Goal: Information Seeking & Learning: Learn about a topic

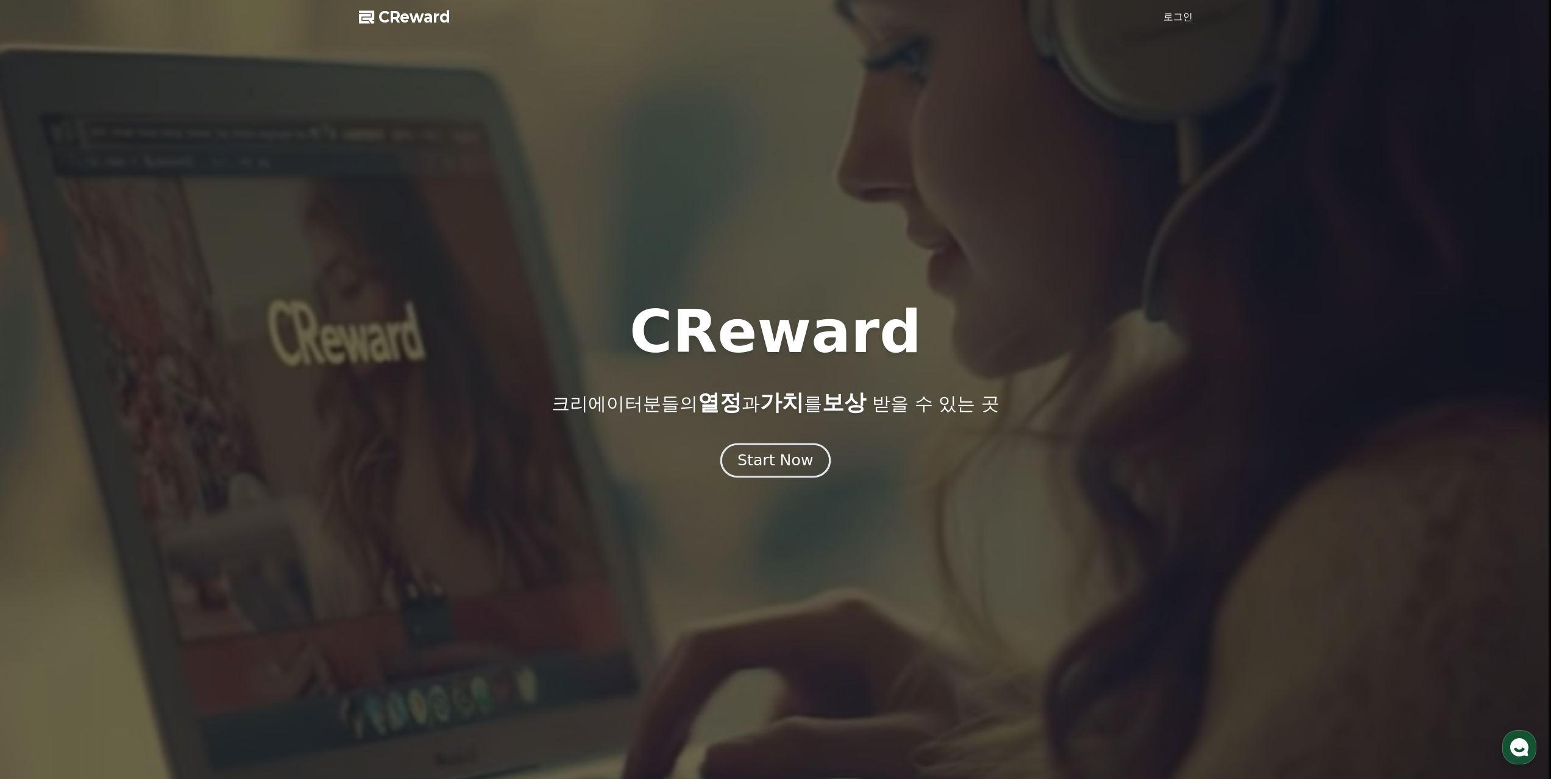
click at [789, 464] on div "Start Now" at bounding box center [775, 460] width 76 height 21
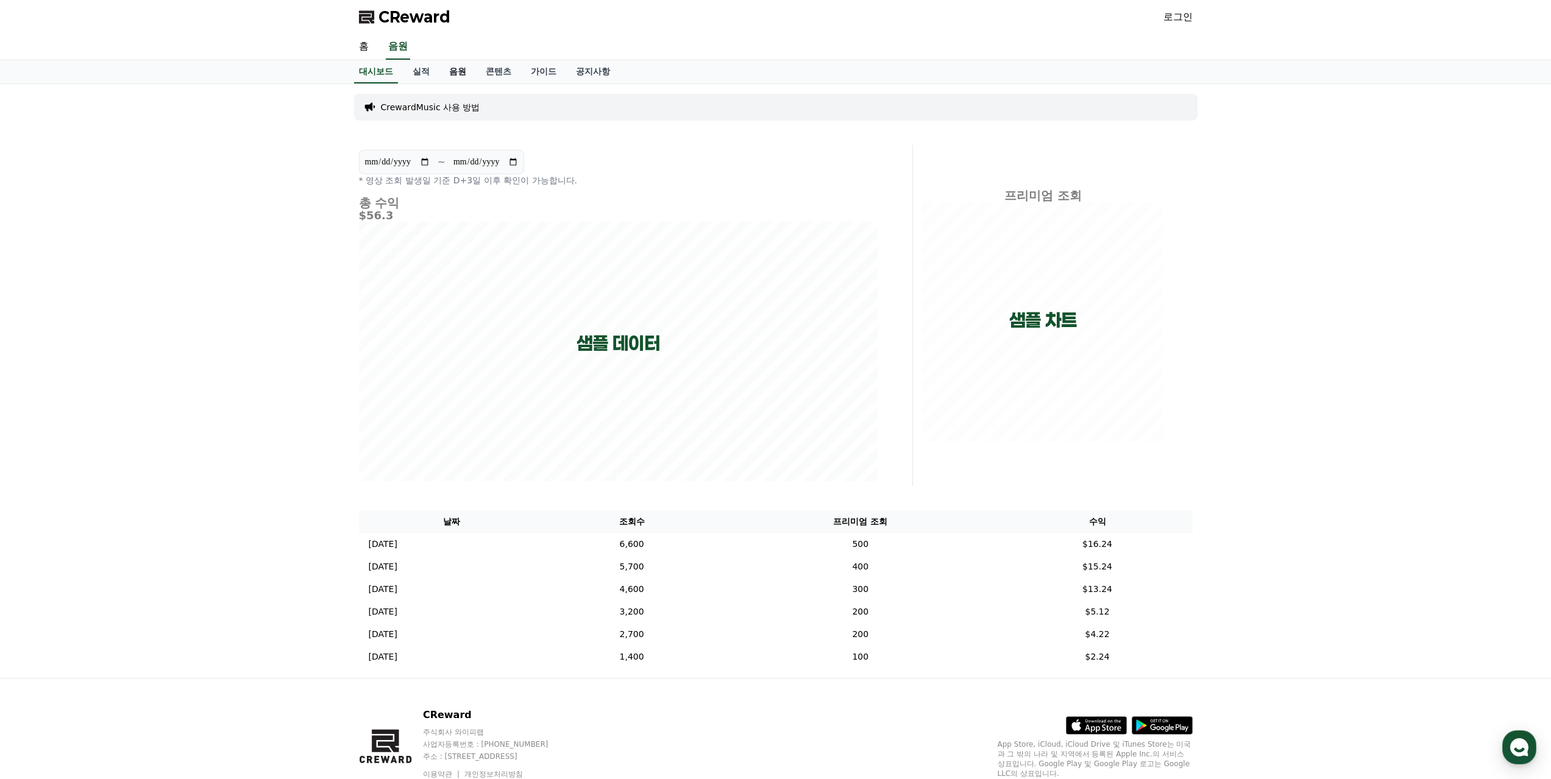
click at [456, 66] on link "음원" at bounding box center [457, 71] width 37 height 23
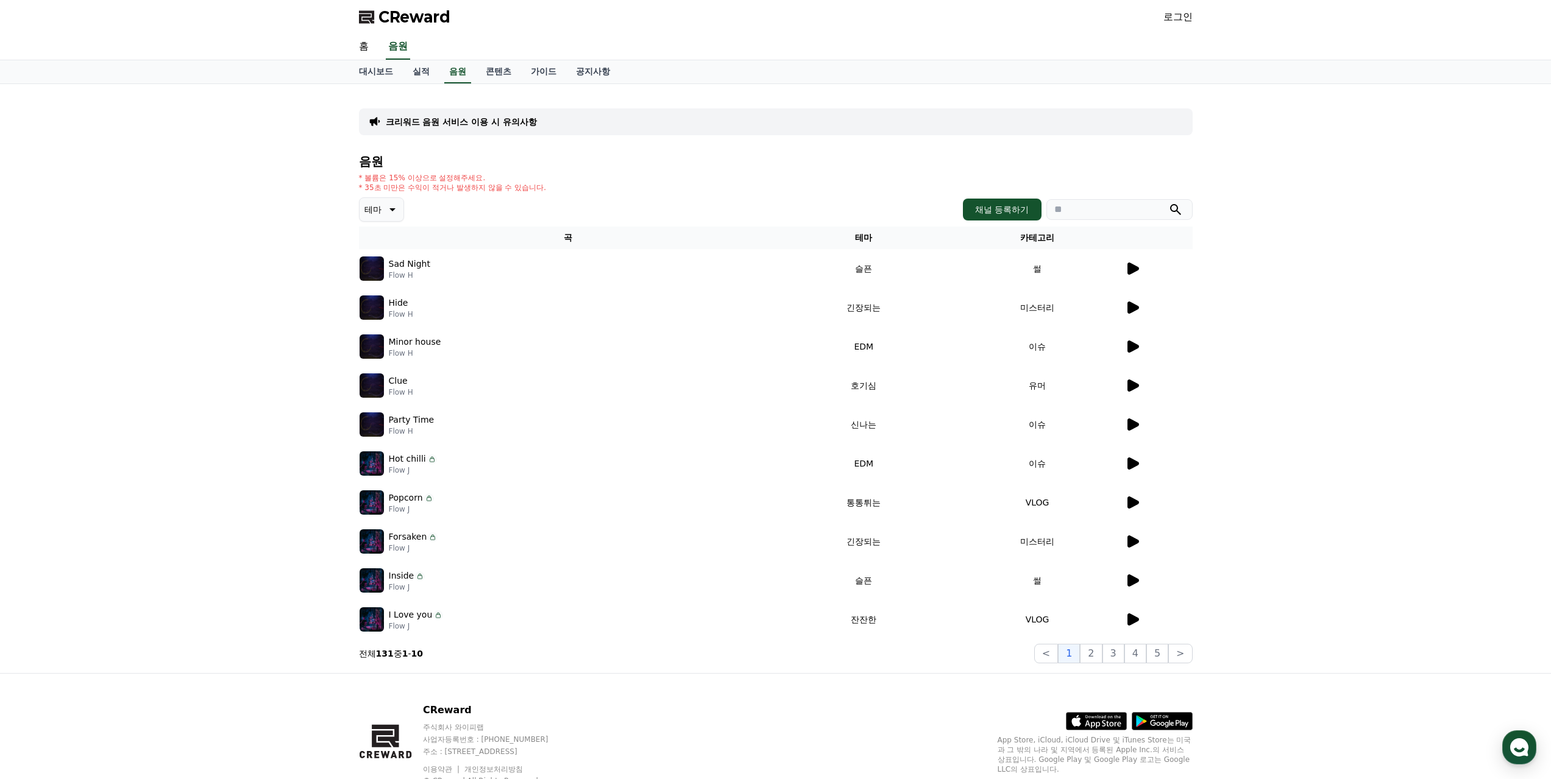
click at [1131, 272] on icon at bounding box center [1133, 269] width 12 height 12
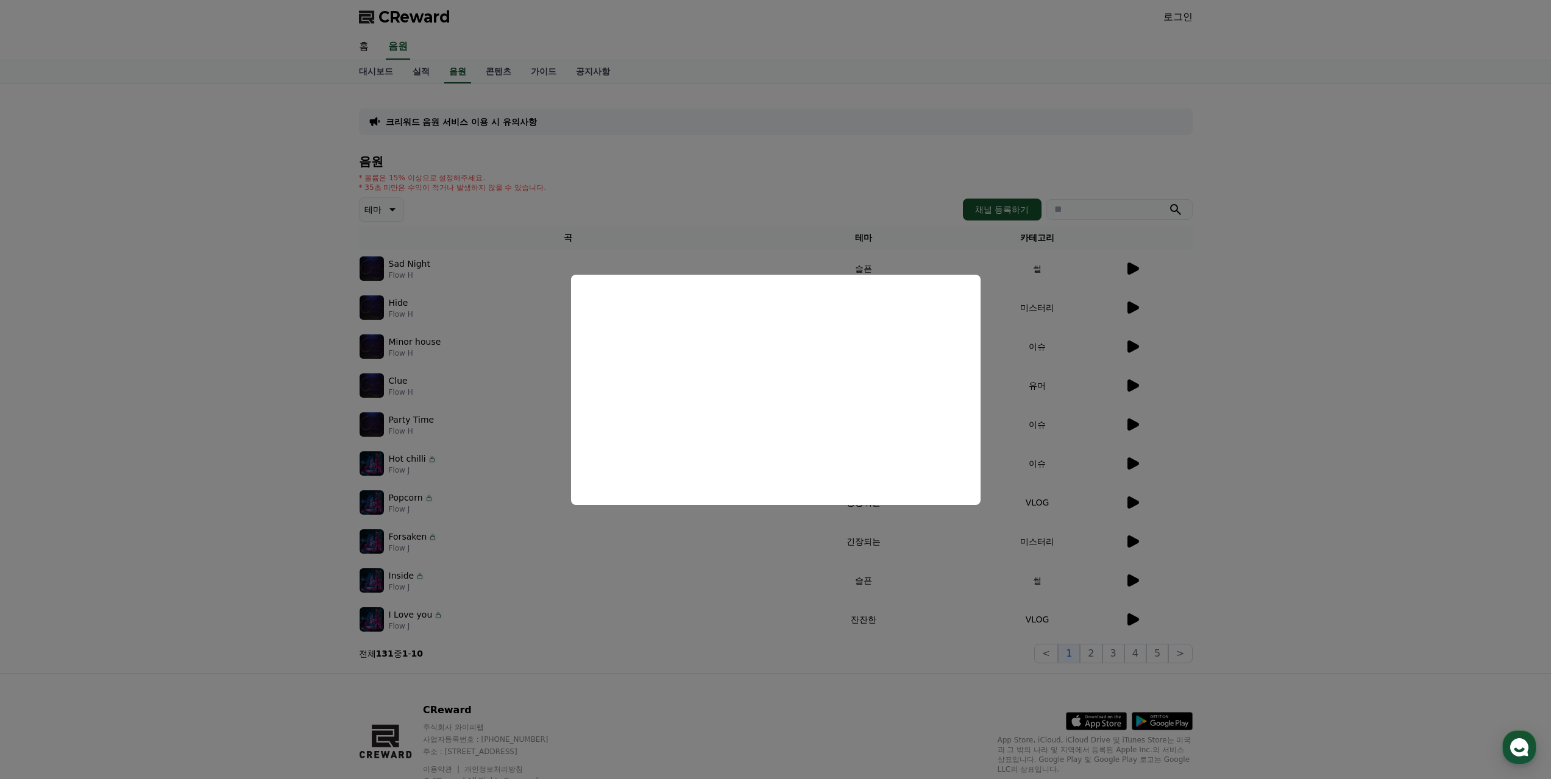
click at [1138, 306] on button "close modal" at bounding box center [775, 389] width 1551 height 779
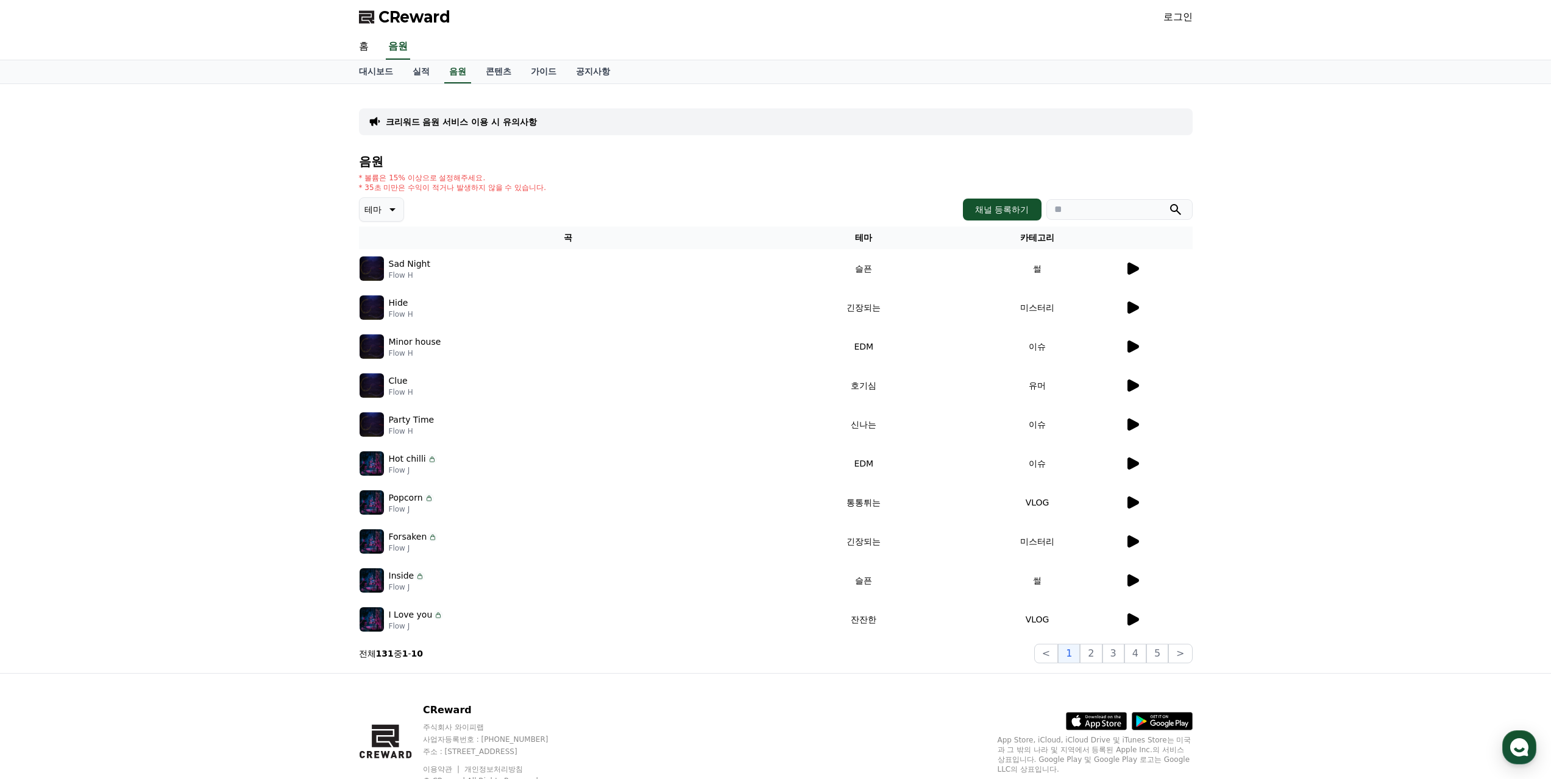
click at [1132, 308] on icon at bounding box center [1133, 308] width 12 height 12
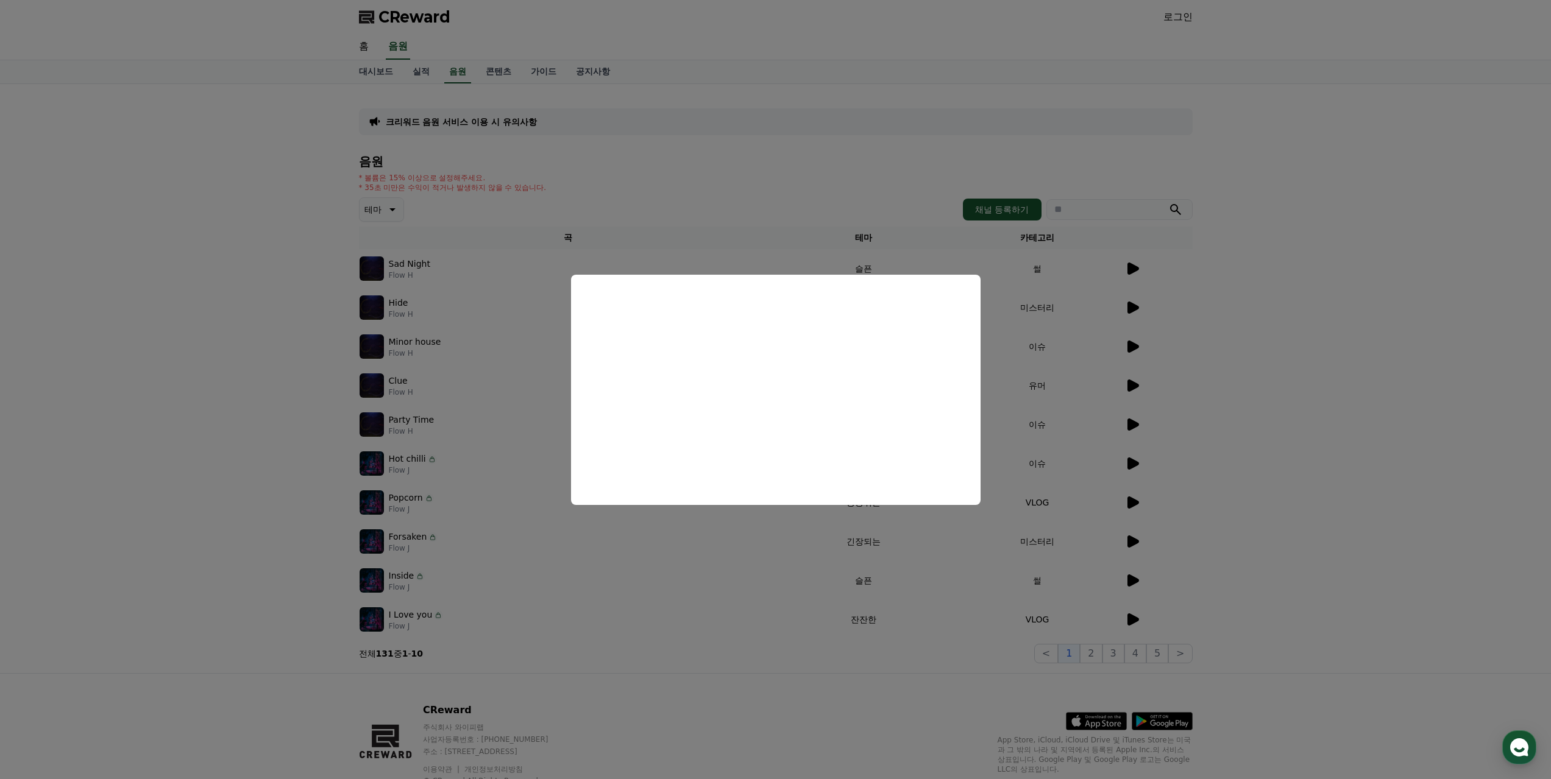
click at [1138, 504] on button "close modal" at bounding box center [775, 389] width 1551 height 779
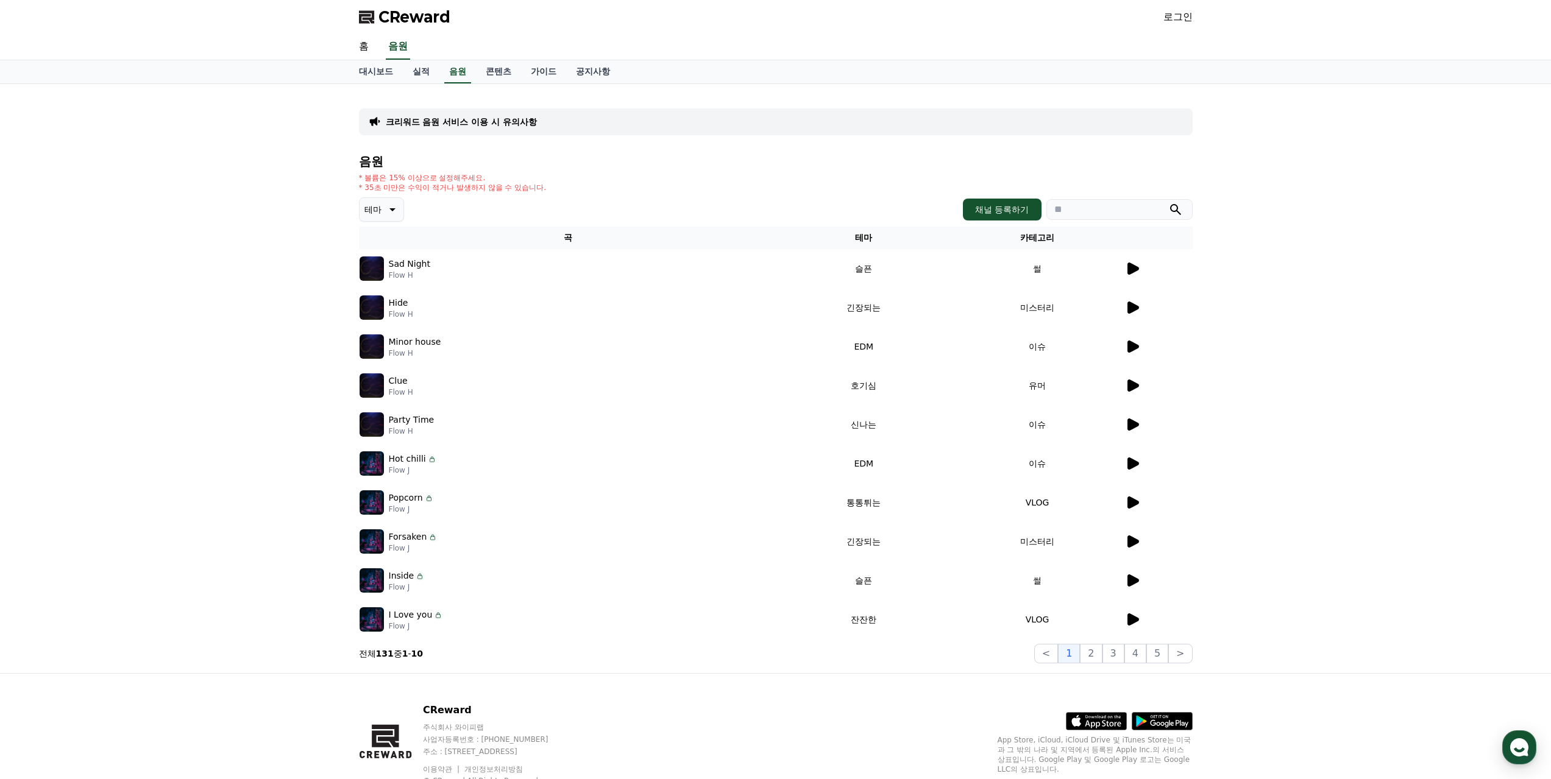
click at [1124, 459] on tr "Hot chilli Flow J EDM 이슈" at bounding box center [776, 463] width 834 height 39
click at [1132, 464] on icon at bounding box center [1133, 464] width 12 height 12
